Goal: Navigation & Orientation: Find specific page/section

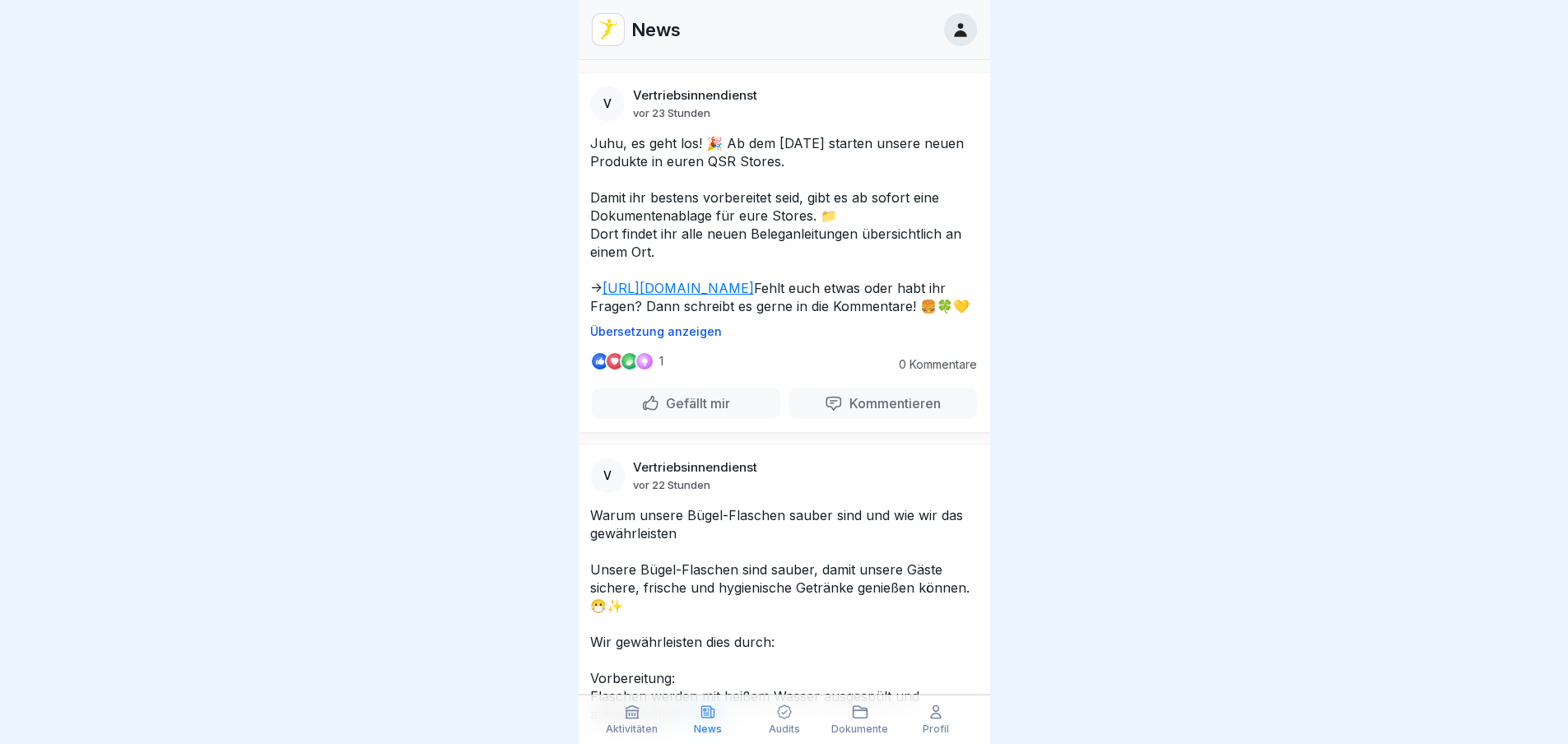
click at [728, 284] on link "[URL][DOMAIN_NAME]" at bounding box center [678, 288] width 152 height 16
click at [962, 21] on icon at bounding box center [960, 29] width 18 height 18
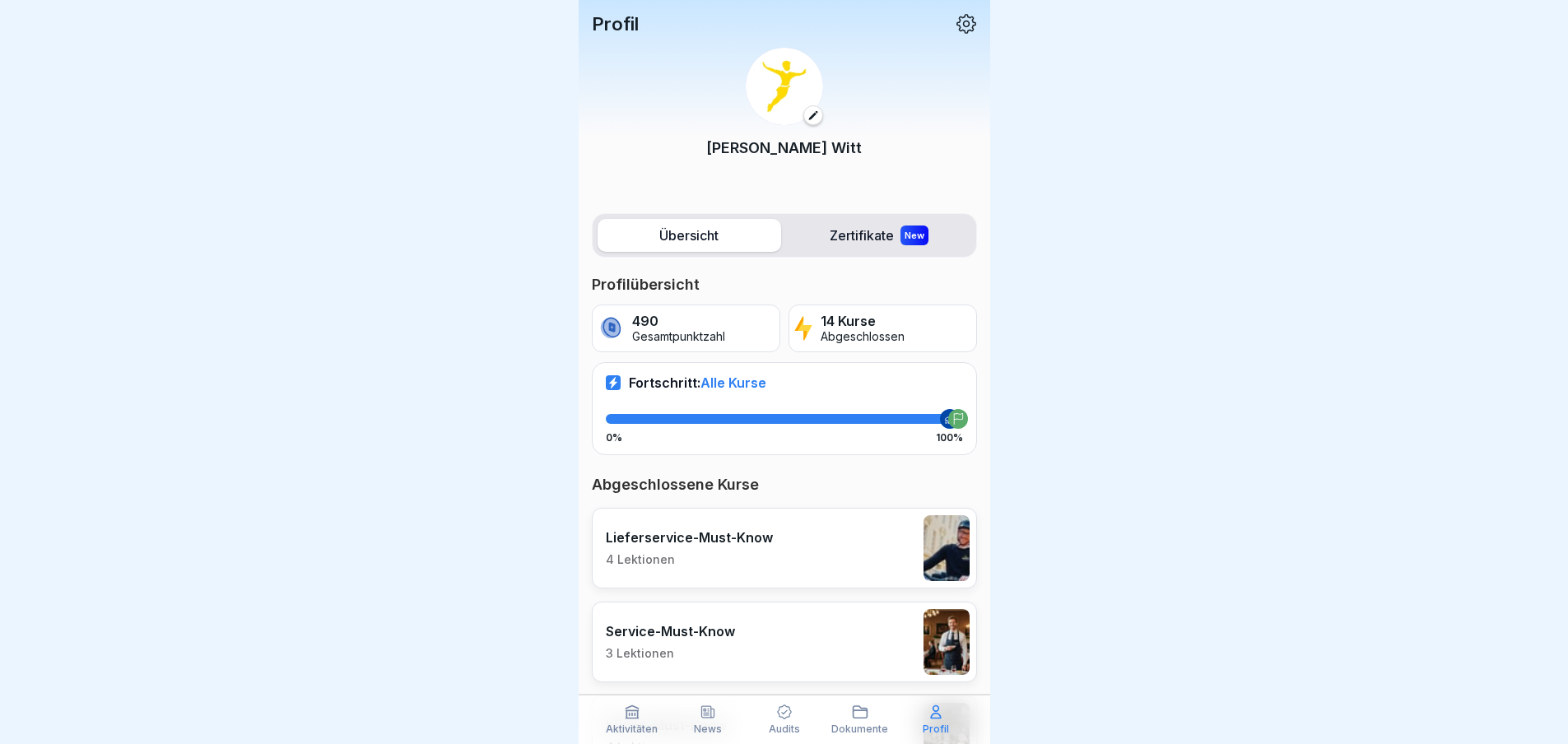
click at [957, 27] on icon at bounding box center [967, 24] width 20 height 20
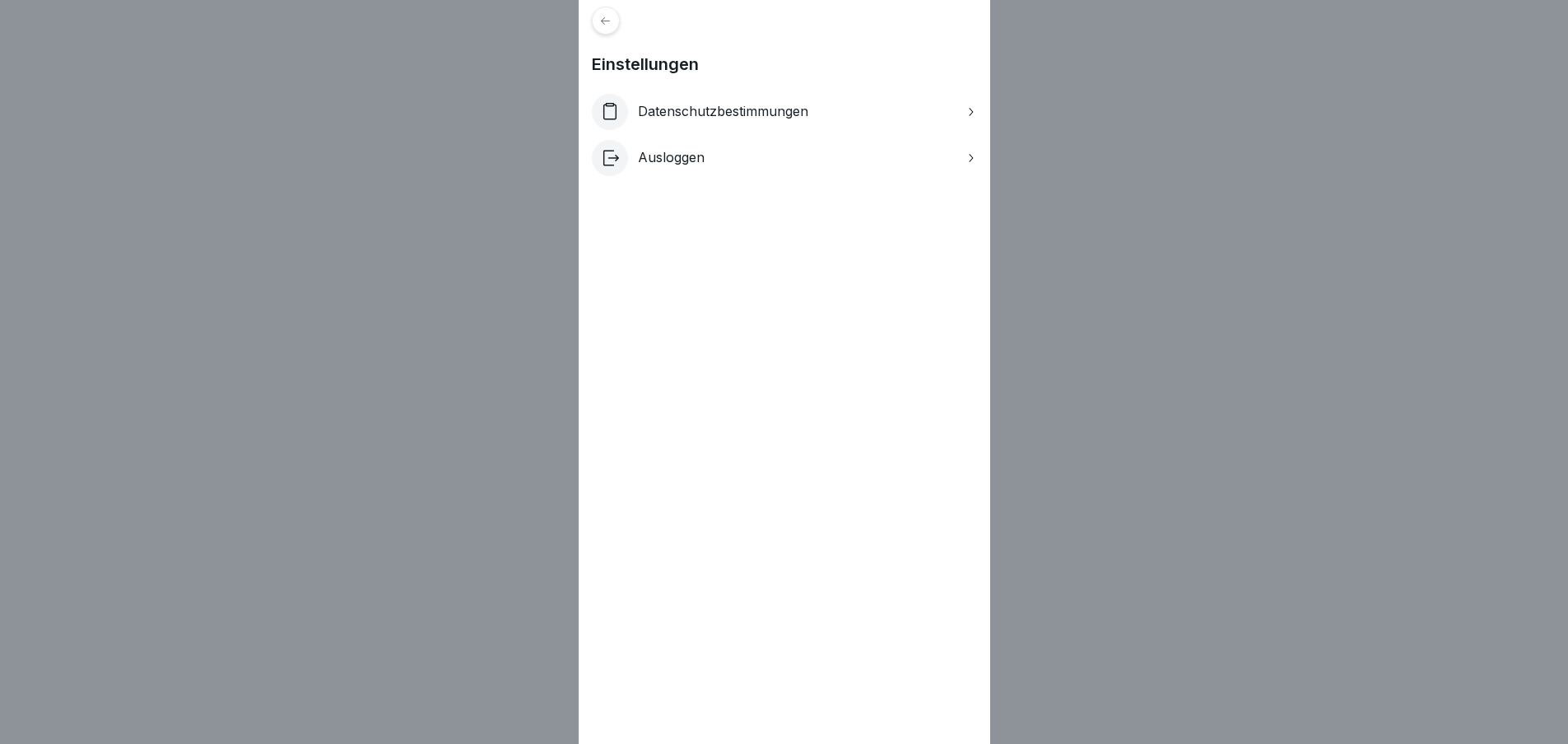
click at [859, 110] on div "Datenschutzbestimmungen" at bounding box center [784, 112] width 386 height 37
click at [610, 21] on icon at bounding box center [605, 20] width 9 height 7
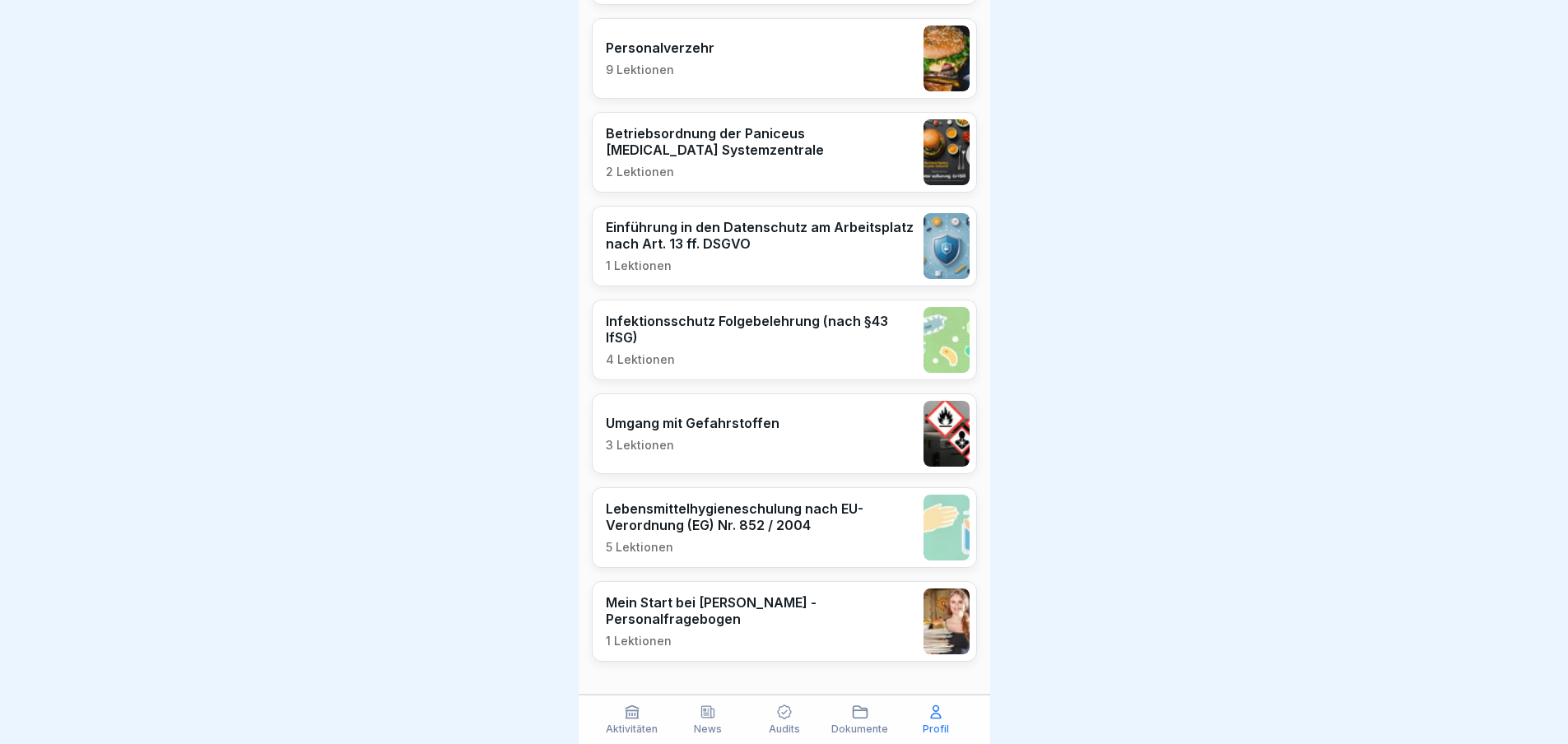
scroll to position [1147, 0]
click at [636, 718] on icon at bounding box center [632, 712] width 12 height 12
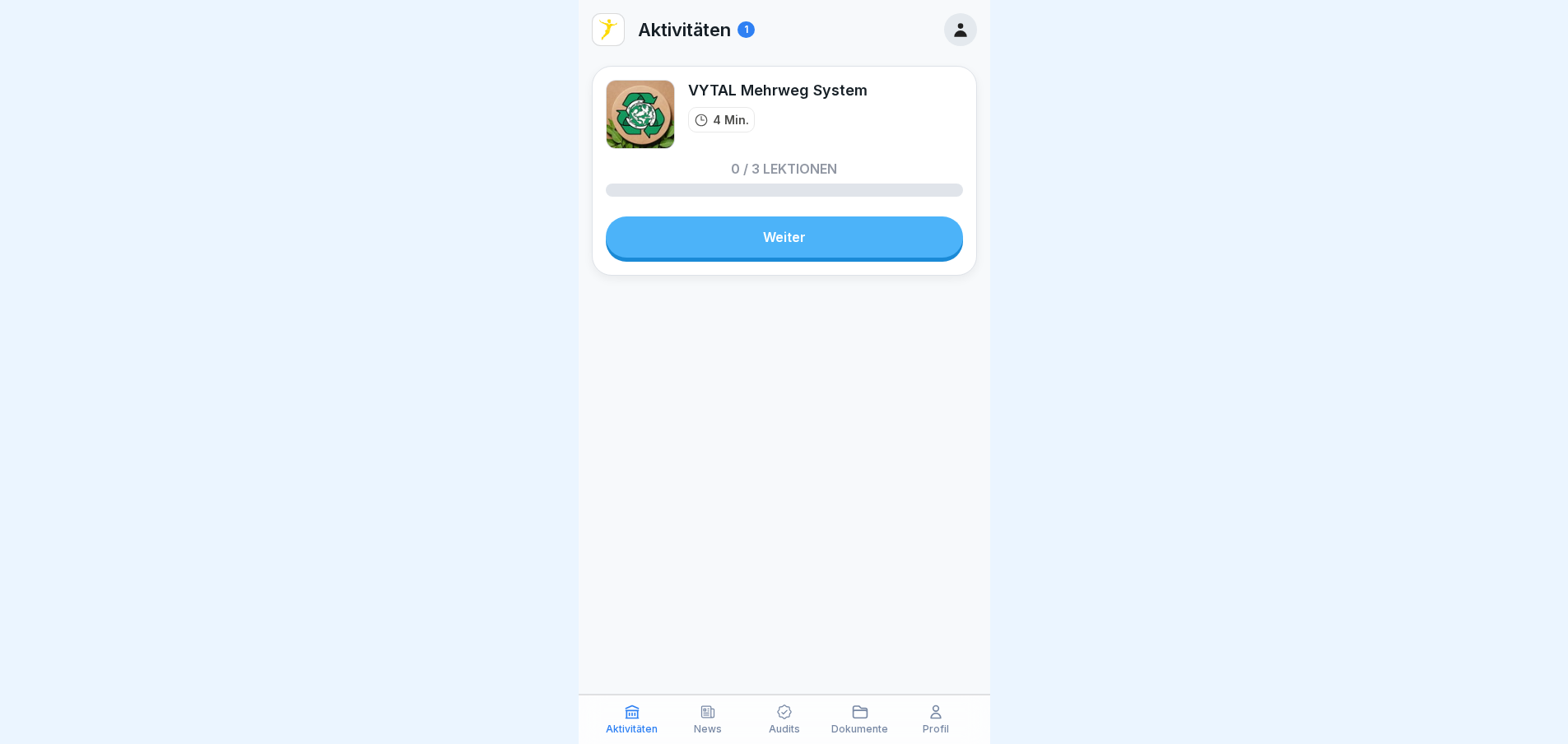
click at [693, 723] on p "News" at bounding box center [707, 729] width 28 height 12
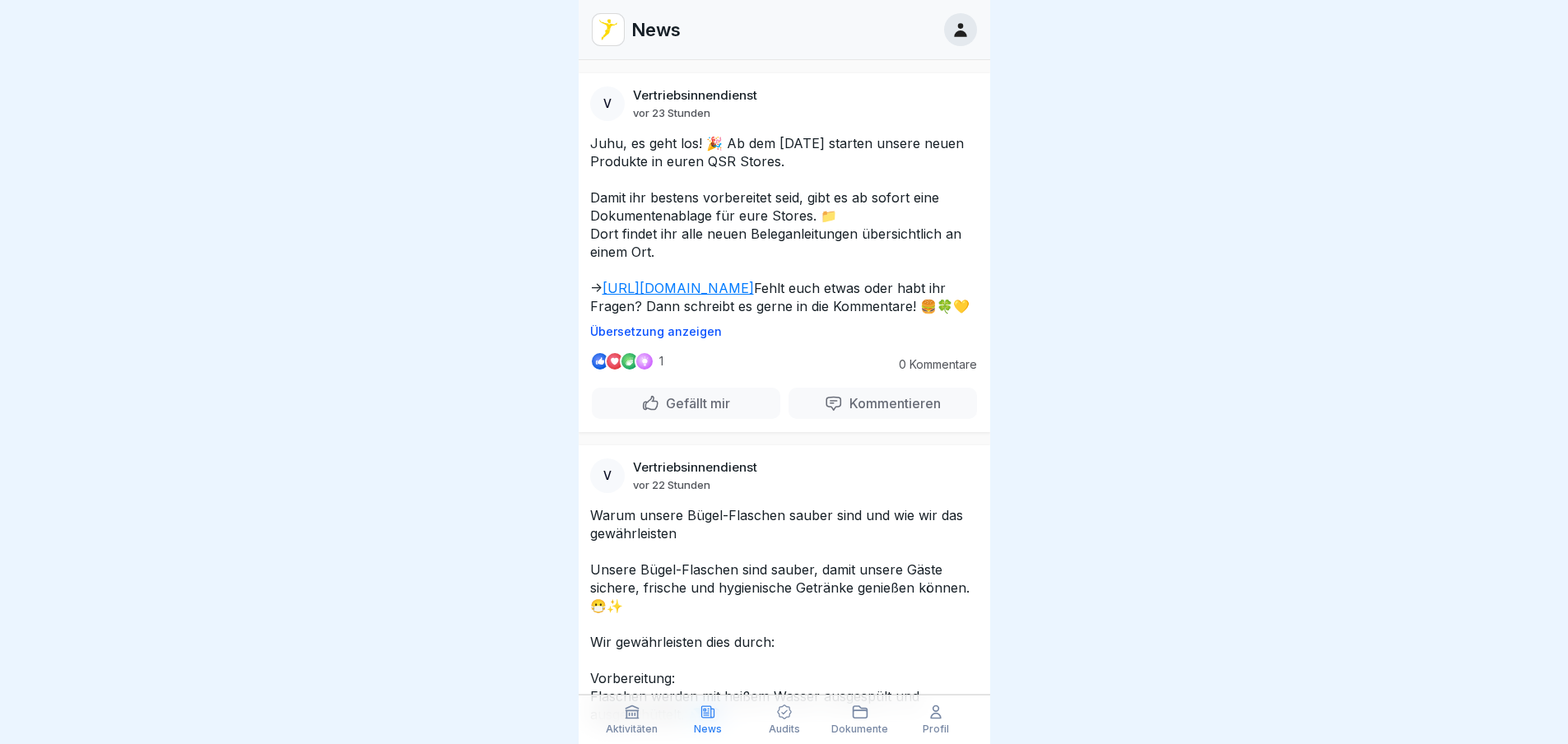
click at [784, 723] on p "Audits" at bounding box center [784, 729] width 31 height 12
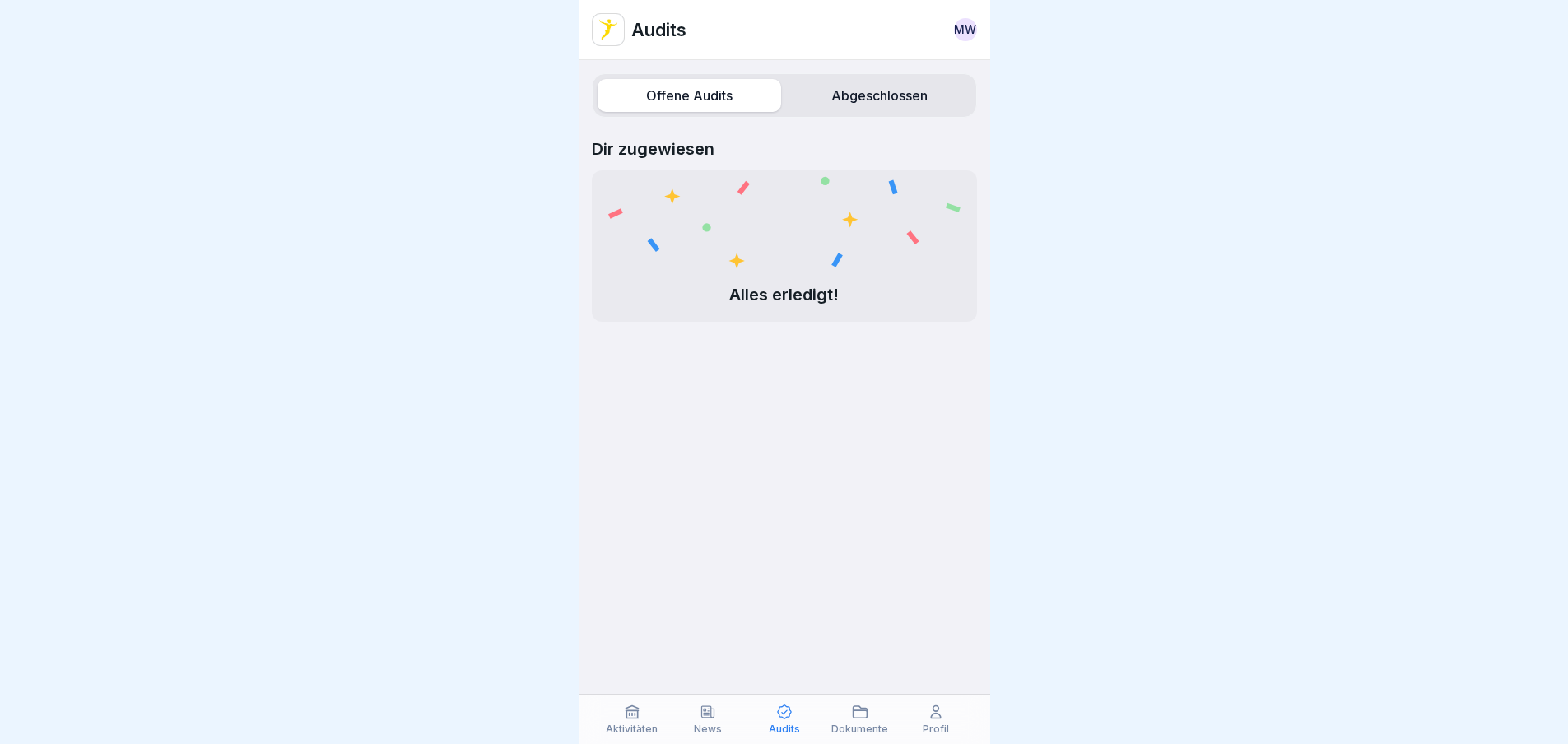
click at [867, 714] on icon at bounding box center [860, 711] width 14 height 12
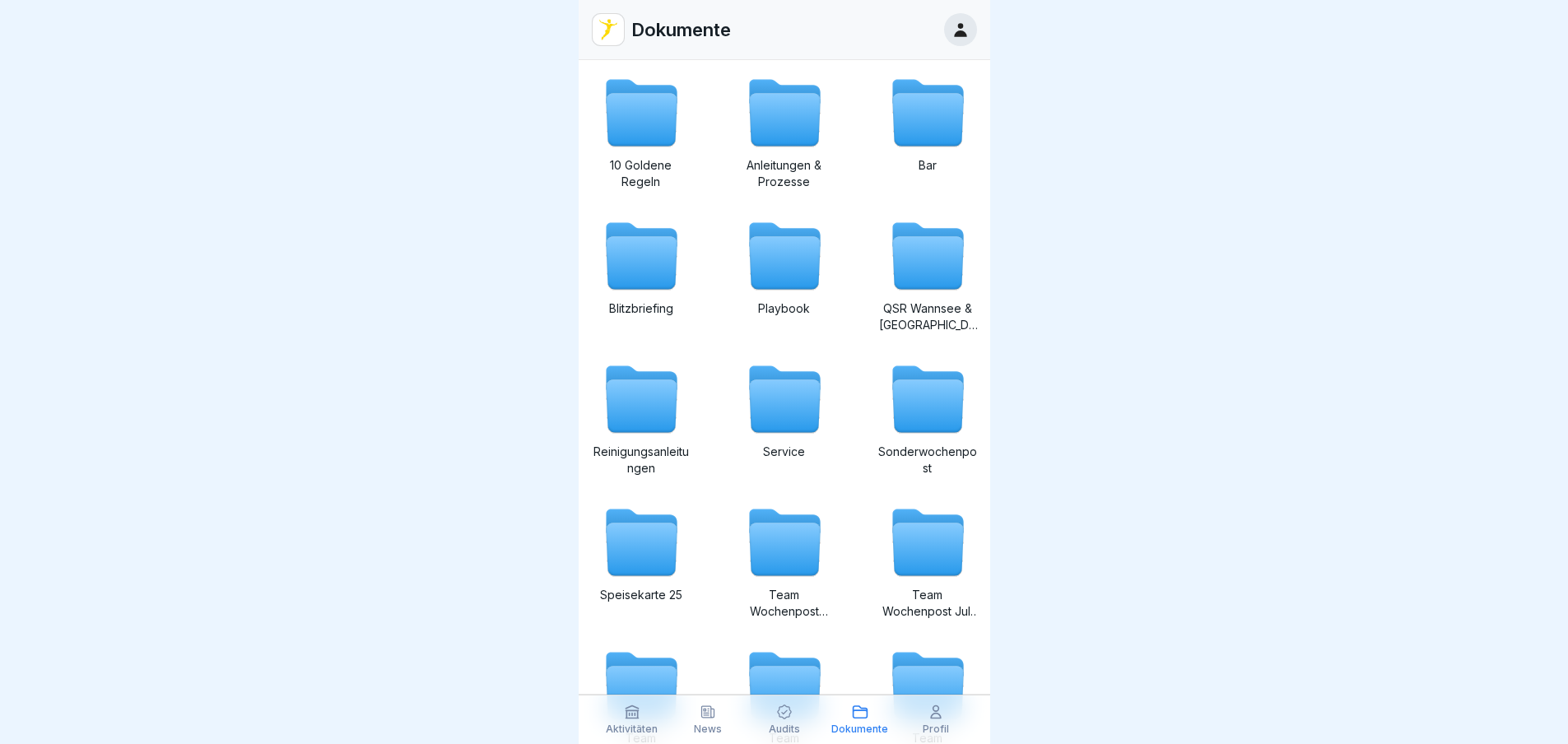
click at [946, 718] on div "Profil" at bounding box center [936, 718] width 68 height 31
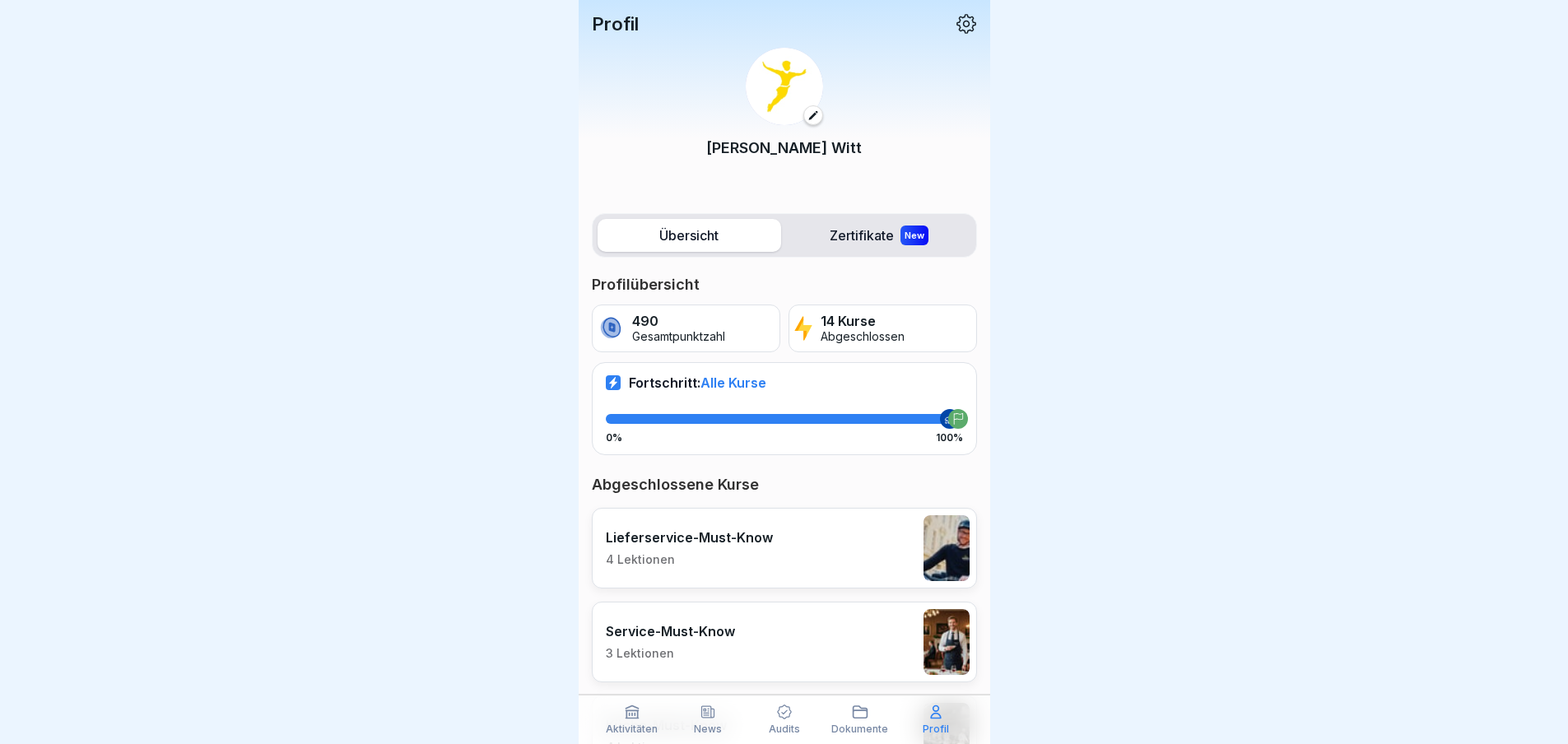
click at [810, 118] on icon at bounding box center [813, 115] width 12 height 12
click at [956, 25] on icon at bounding box center [967, 24] width 21 height 21
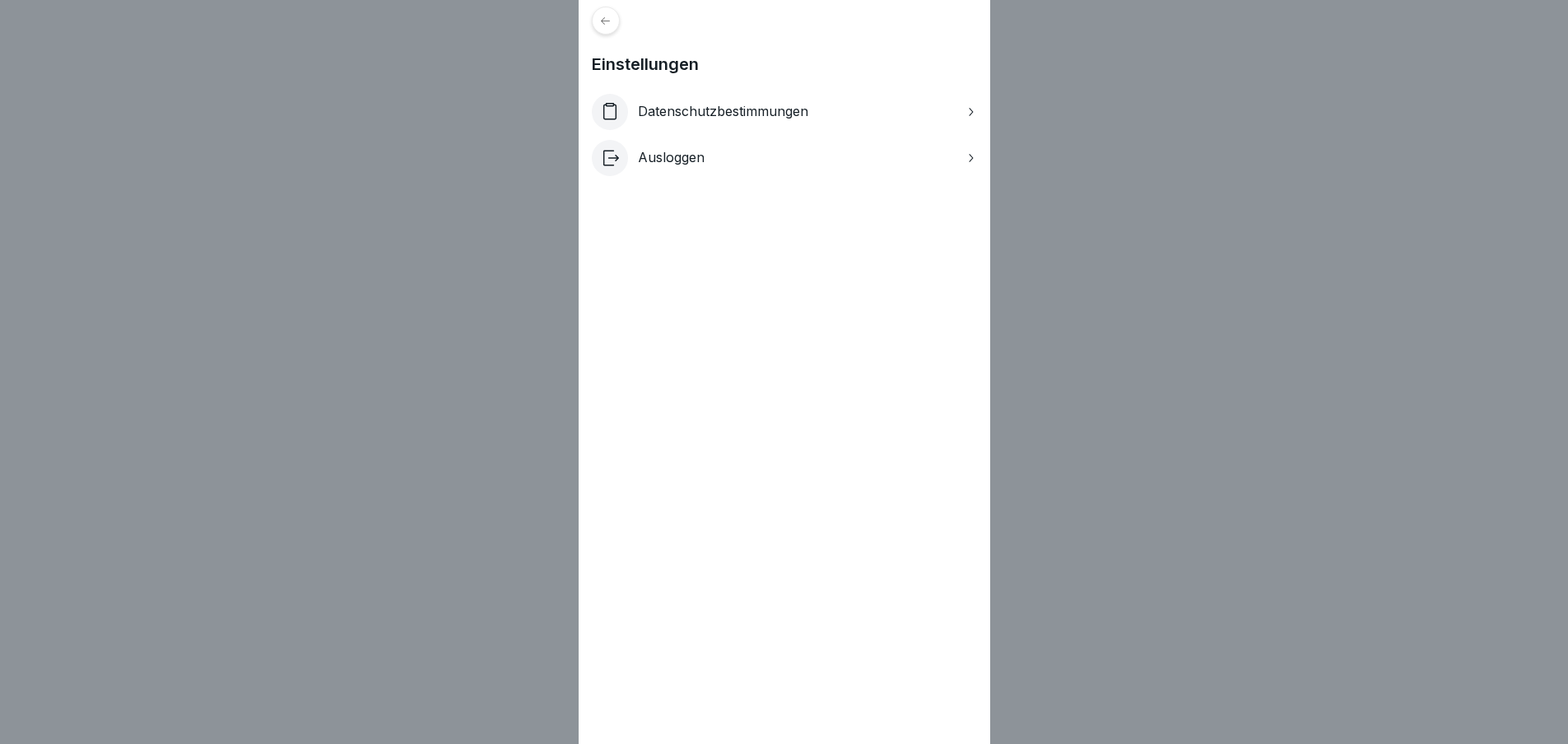
click at [608, 13] on div at bounding box center [605, 20] width 28 height 28
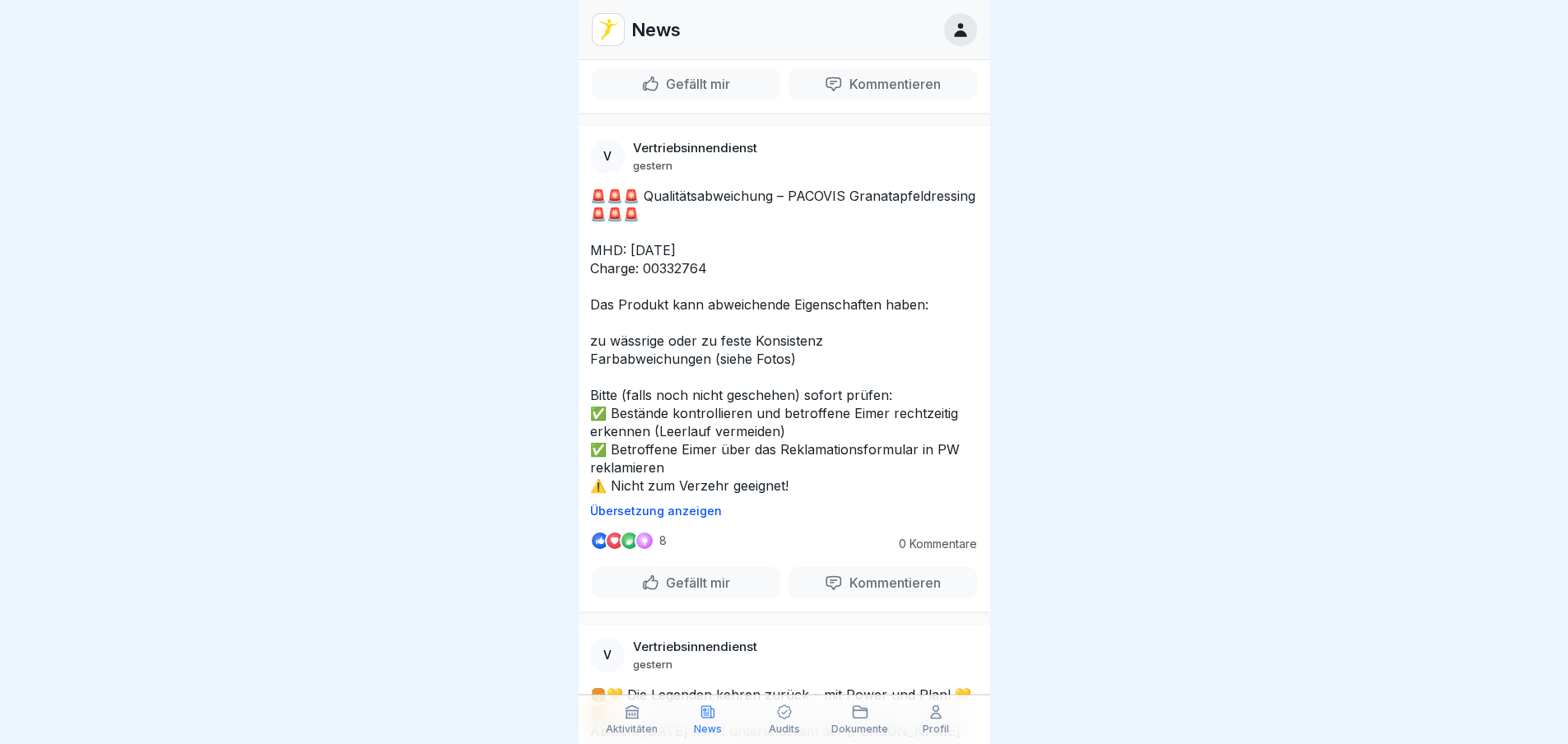
scroll to position [1645, 0]
